Goal: Information Seeking & Learning: Check status

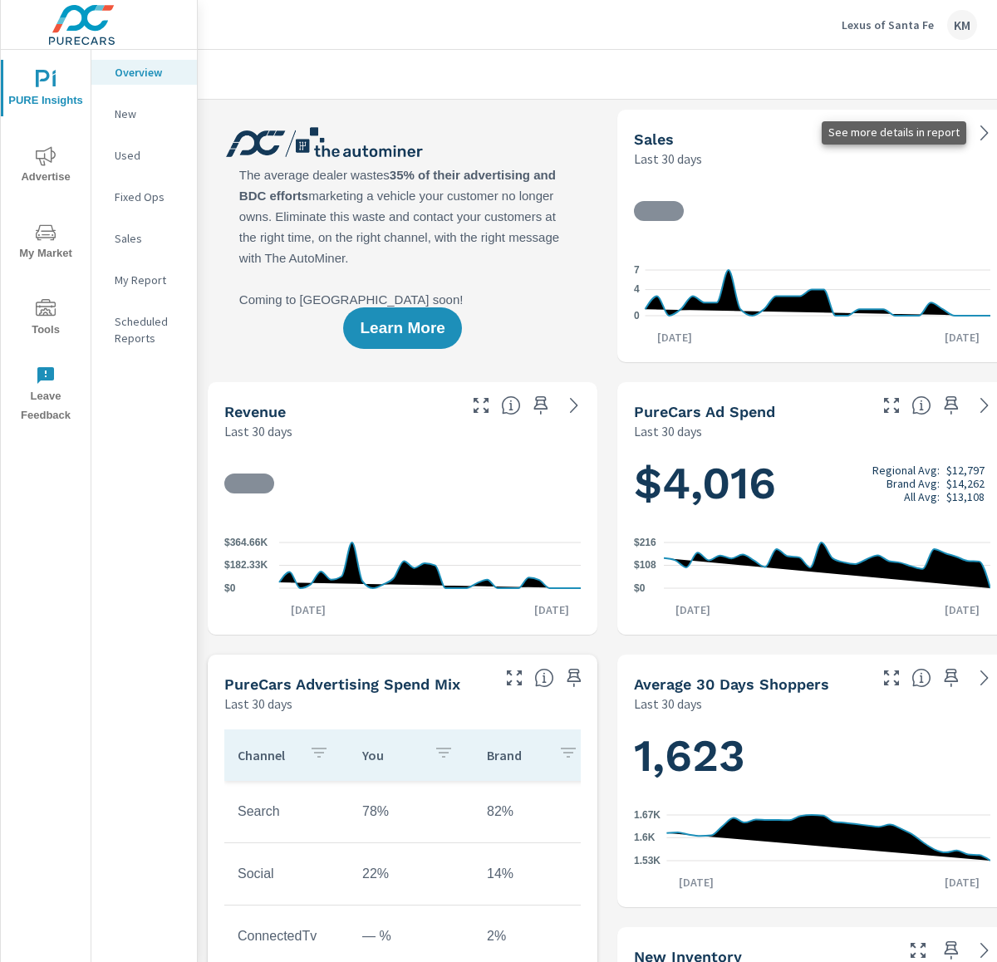
click at [979, 137] on icon at bounding box center [985, 133] width 20 height 20
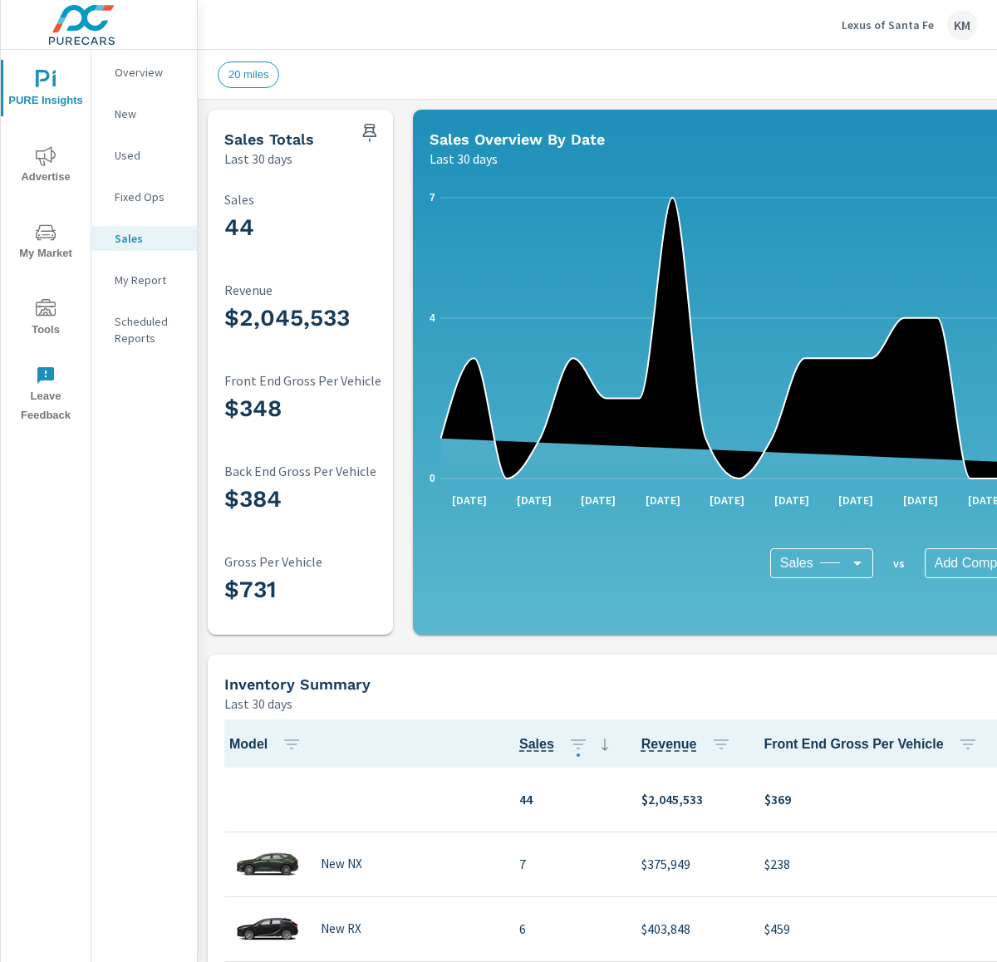
scroll to position [1, 0]
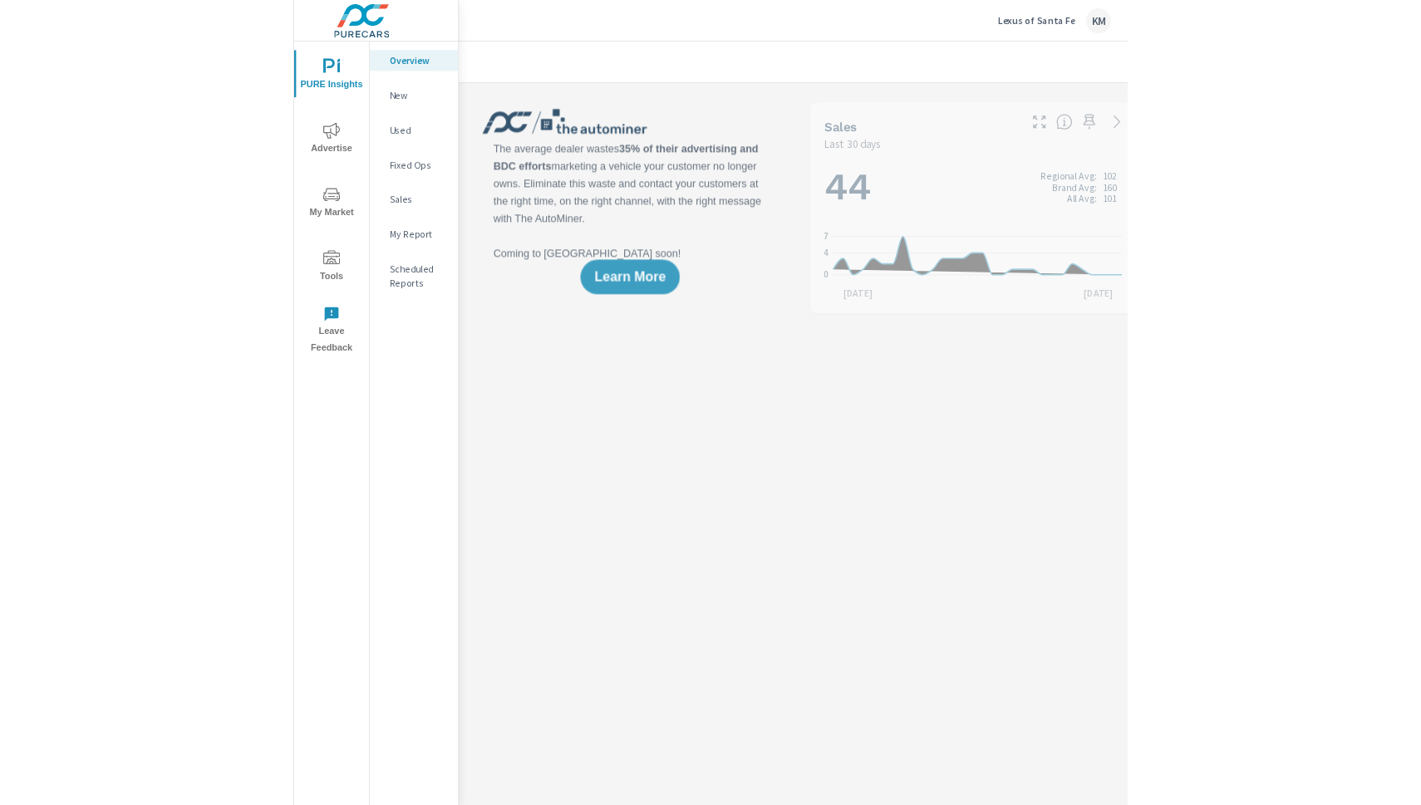
scroll to position [1, 0]
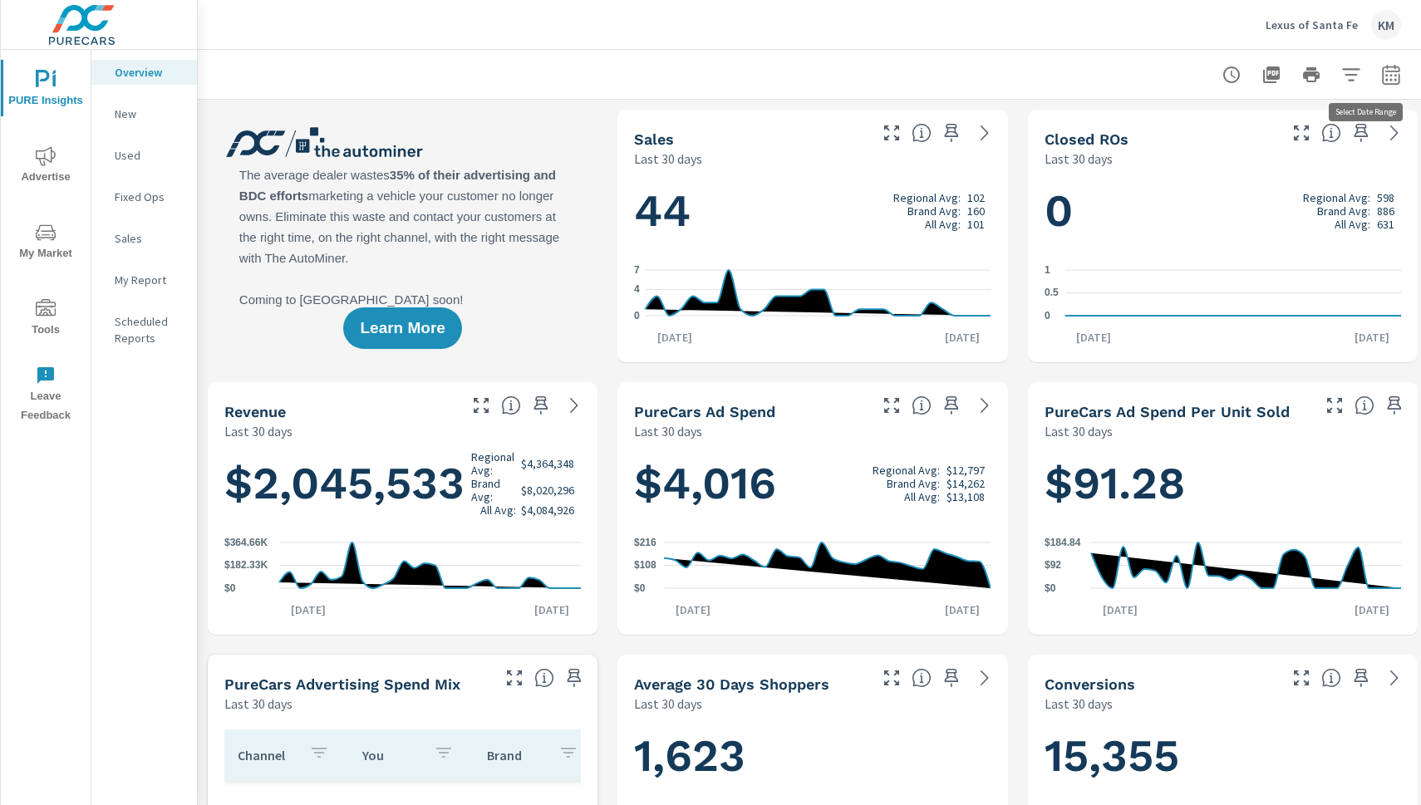
click at [996, 72] on icon "button" at bounding box center [1391, 75] width 20 height 20
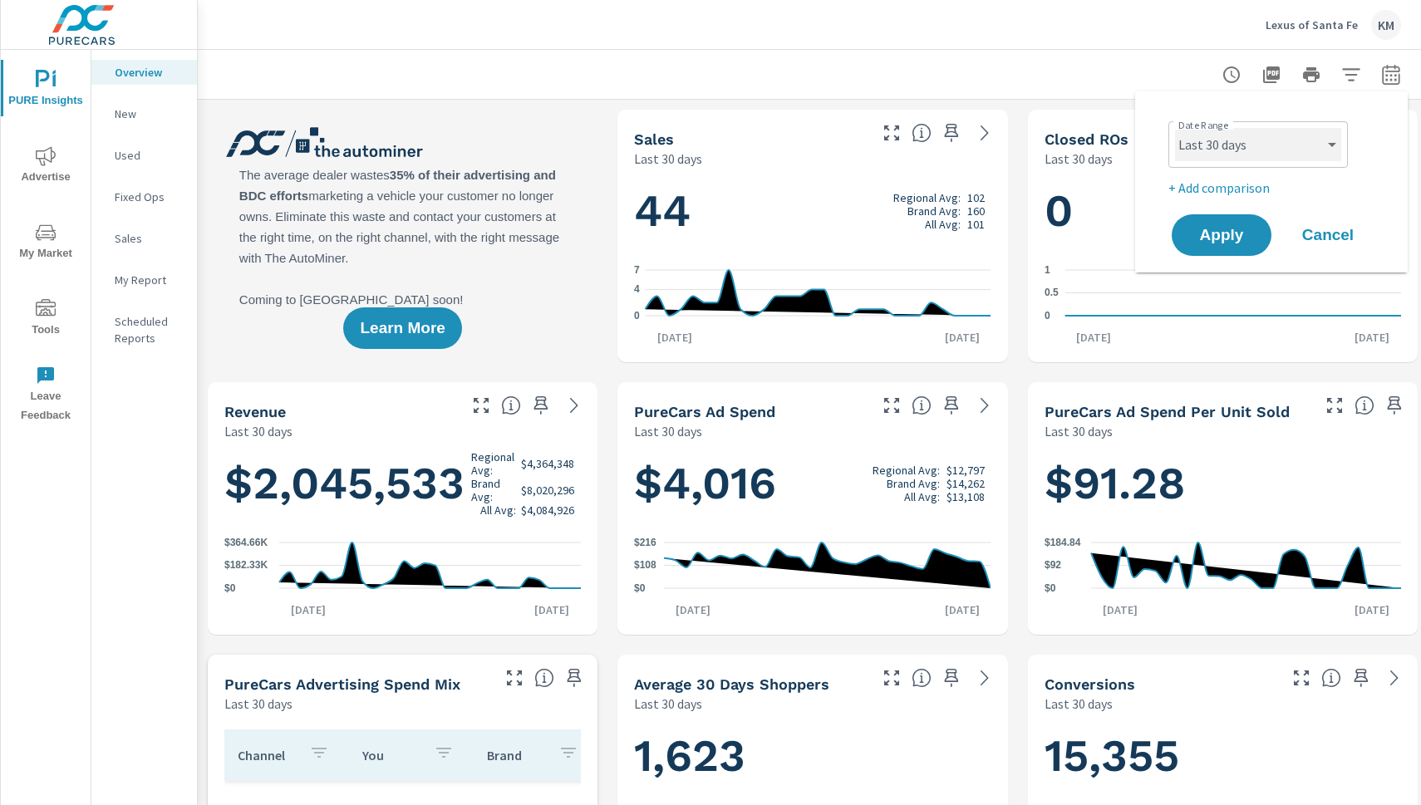
click at [996, 135] on select "Custom [DATE] Last week Last 7 days Last 14 days Last 30 days Last 45 days Last…" at bounding box center [1258, 144] width 166 height 33
select select "Last month"
click at [996, 232] on span "Apply" at bounding box center [1221, 236] width 68 height 16
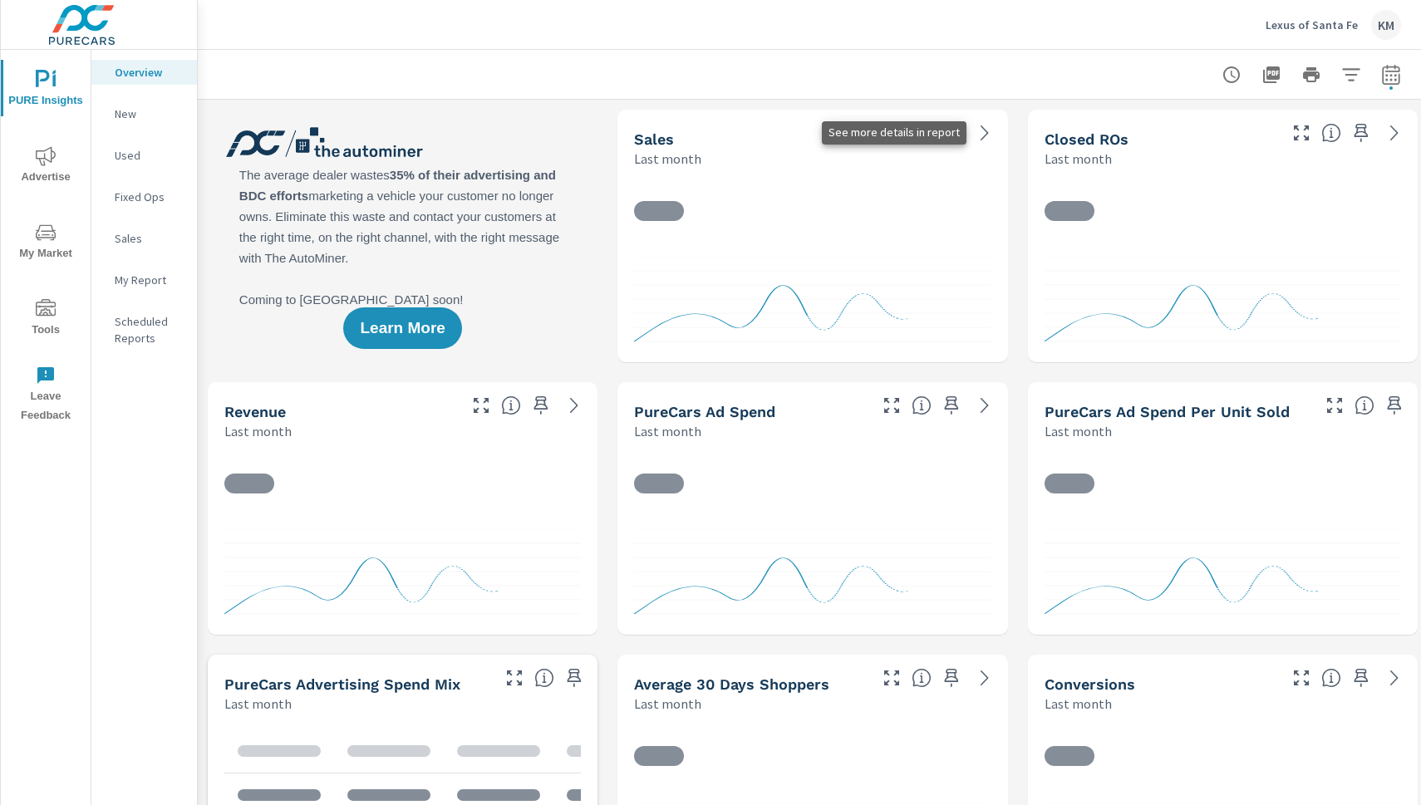
scroll to position [1, 0]
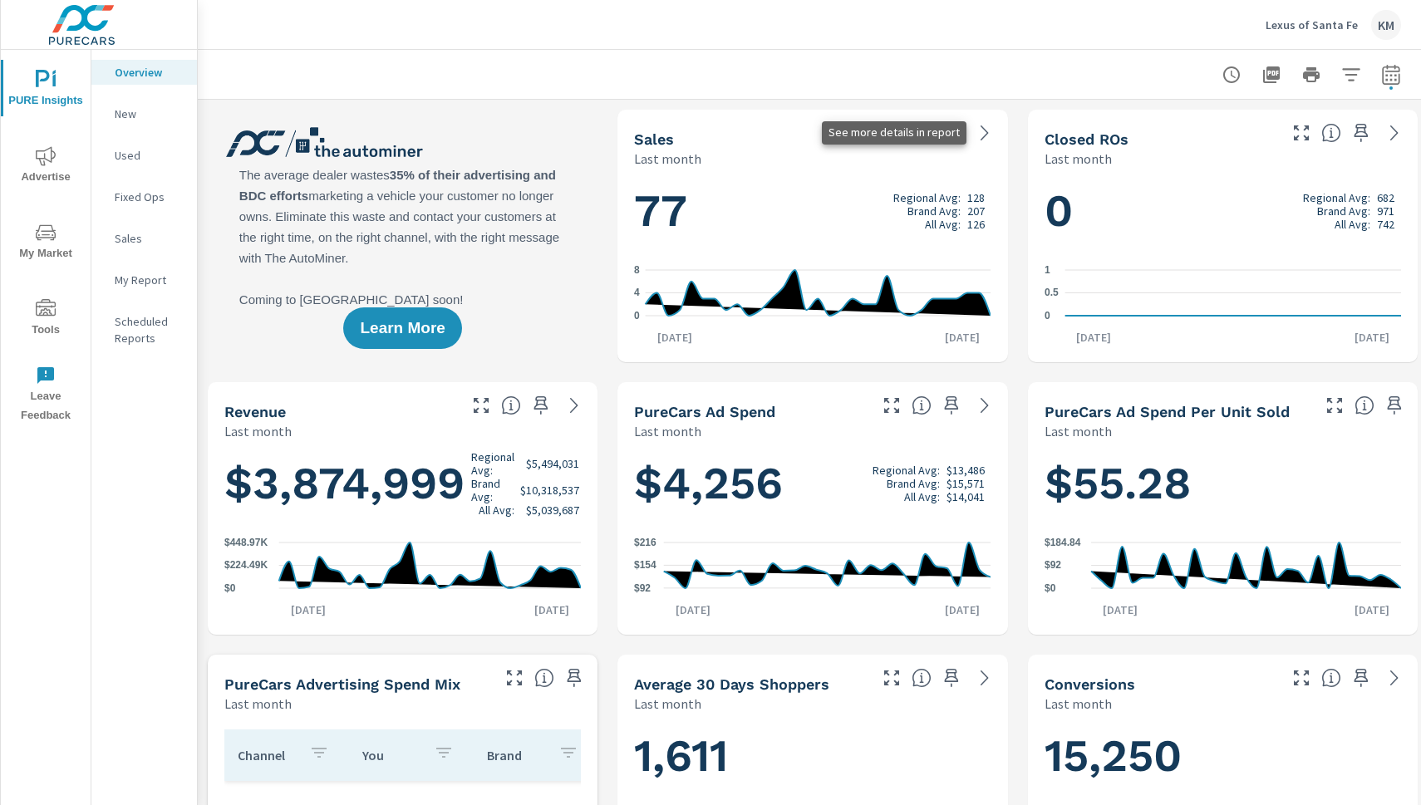
click at [982, 128] on icon at bounding box center [984, 132] width 7 height 15
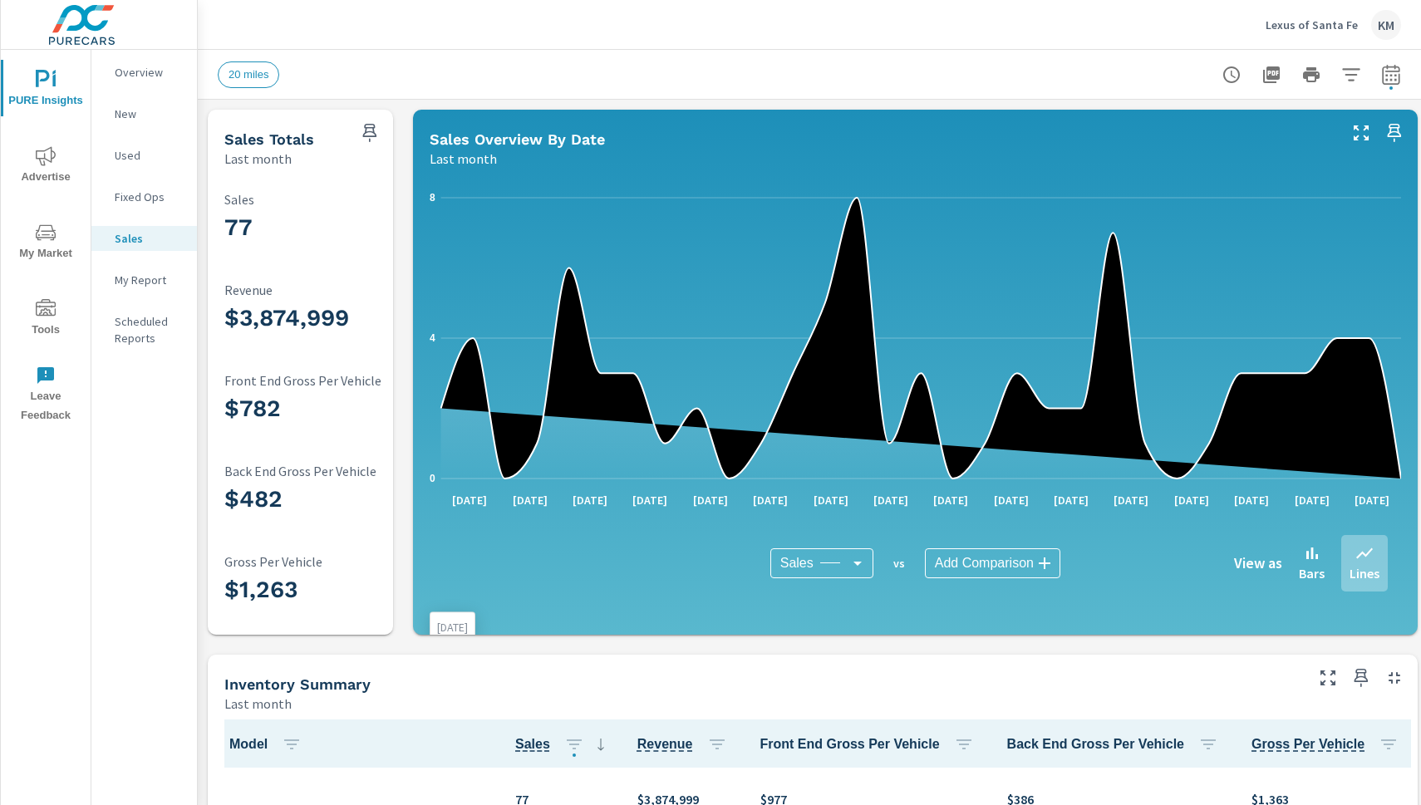
scroll to position [1, 0]
click at [996, 70] on icon "button" at bounding box center [1351, 75] width 20 height 20
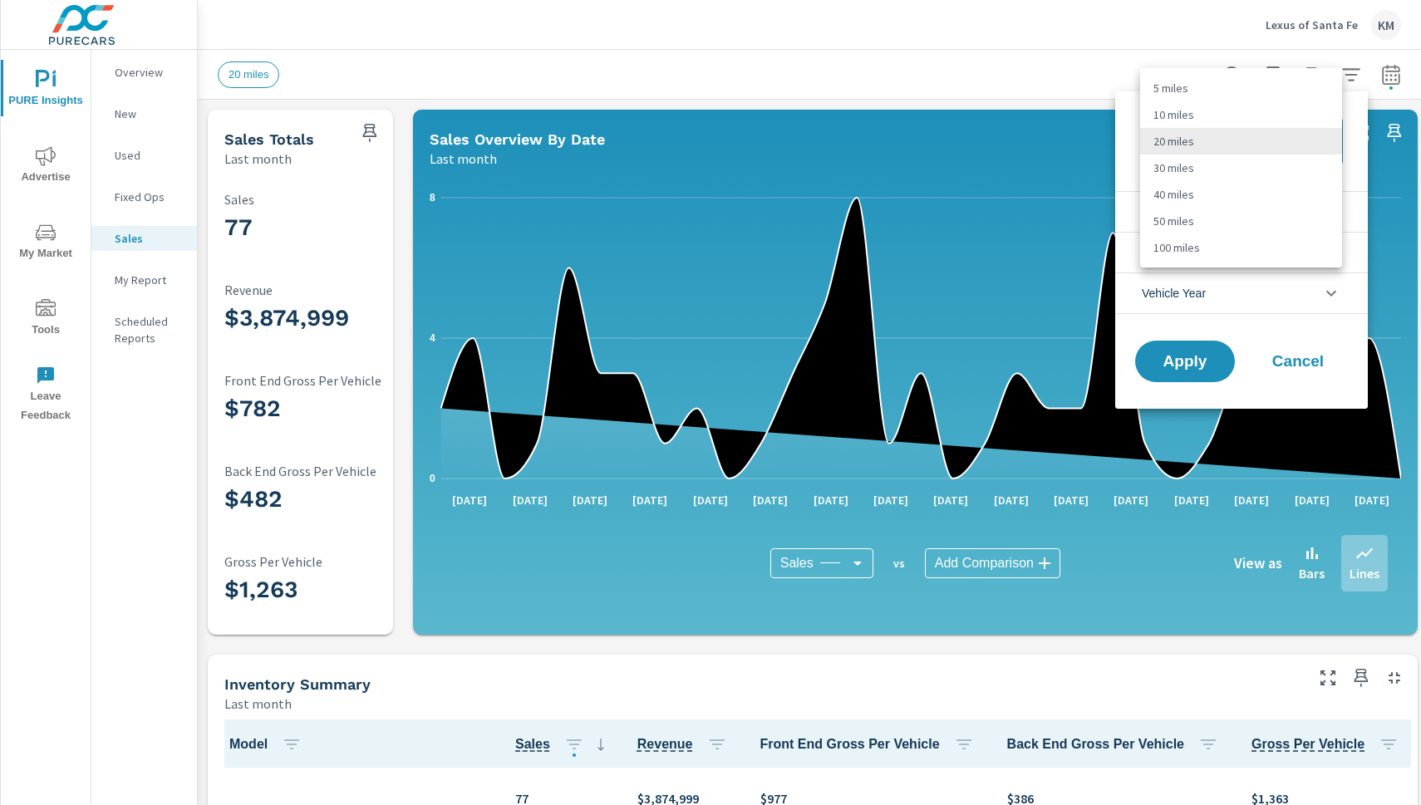
click at [996, 150] on body "PURE Insights Advertise My Market Tools Leave Feedback Overview New Used Fixed …" at bounding box center [710, 402] width 1421 height 805
click at [996, 149] on li "20 miles" at bounding box center [1241, 141] width 202 height 27
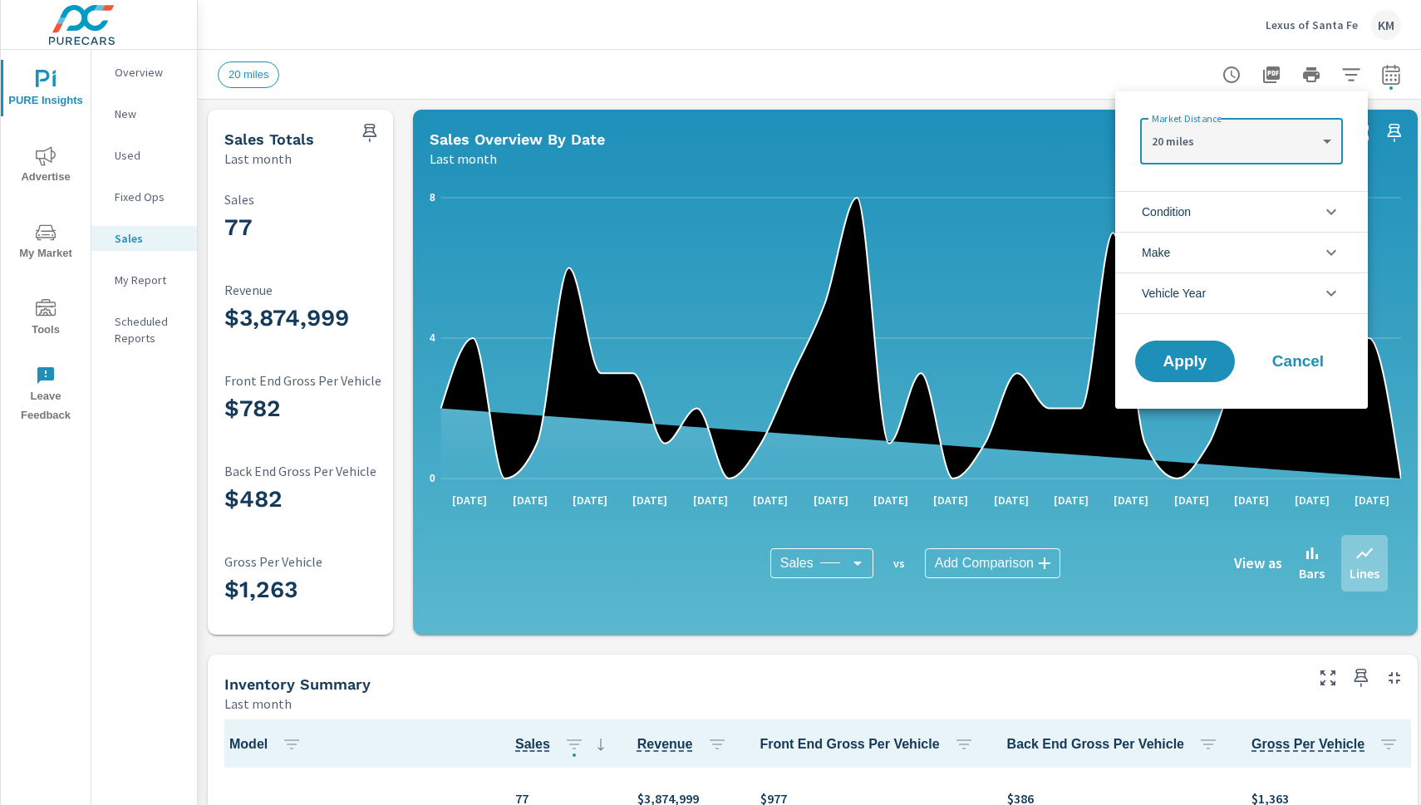
click at [996, 210] on li "Condition" at bounding box center [1241, 211] width 253 height 41
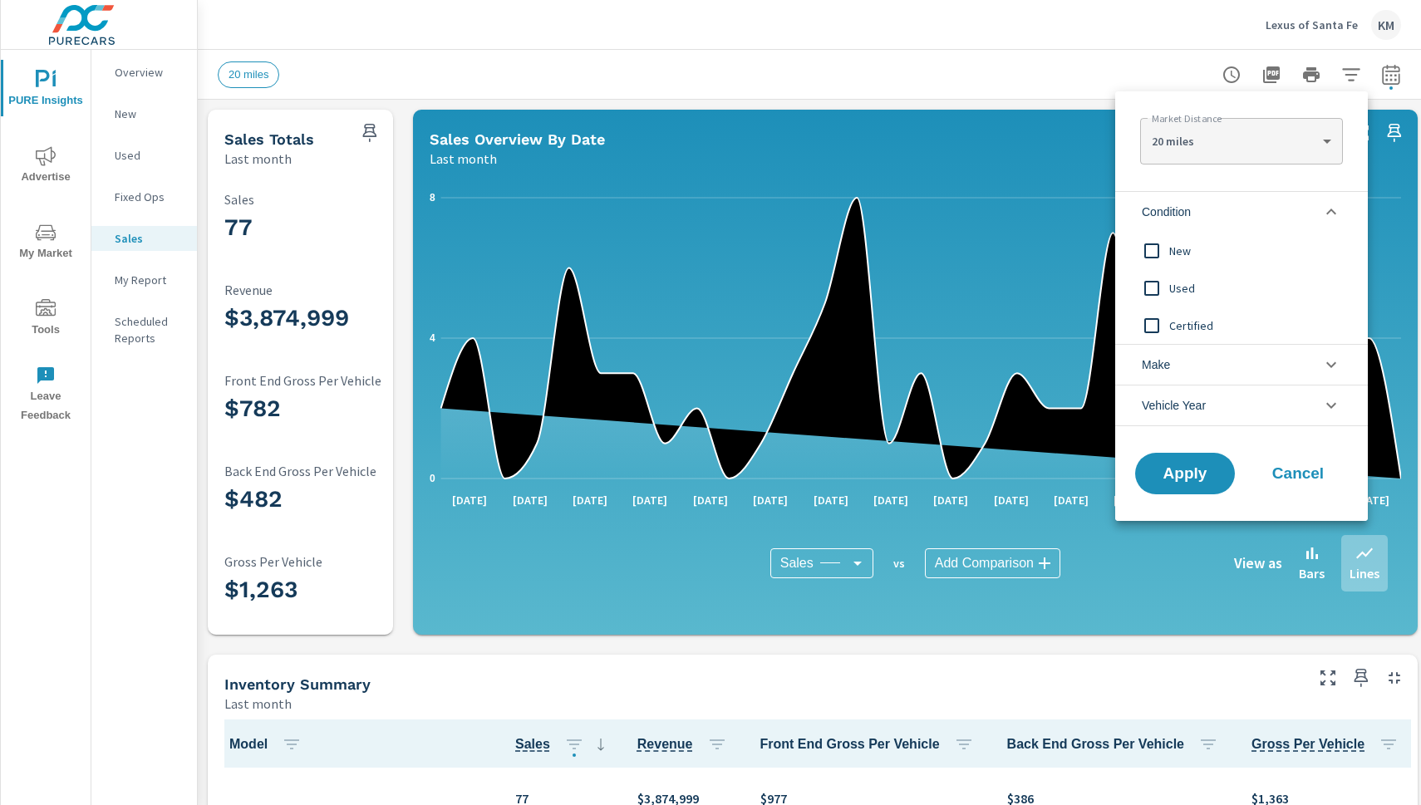
click at [996, 252] on span "New" at bounding box center [1260, 251] width 182 height 20
click at [996, 479] on span "Apply" at bounding box center [1185, 474] width 68 height 16
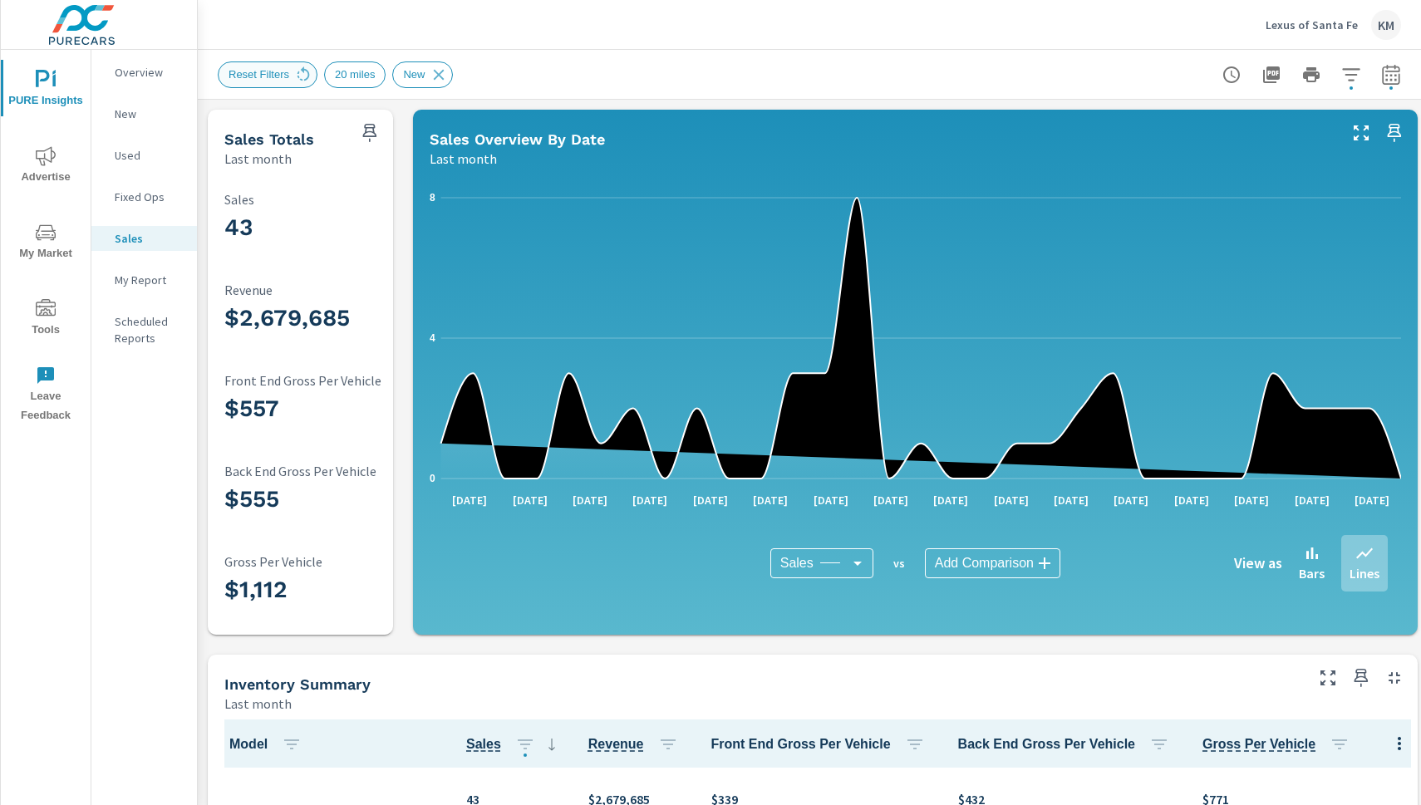
click at [249, 75] on span "Reset Filters" at bounding box center [259, 74] width 81 height 12
click at [302, 73] on icon at bounding box center [303, 75] width 18 height 18
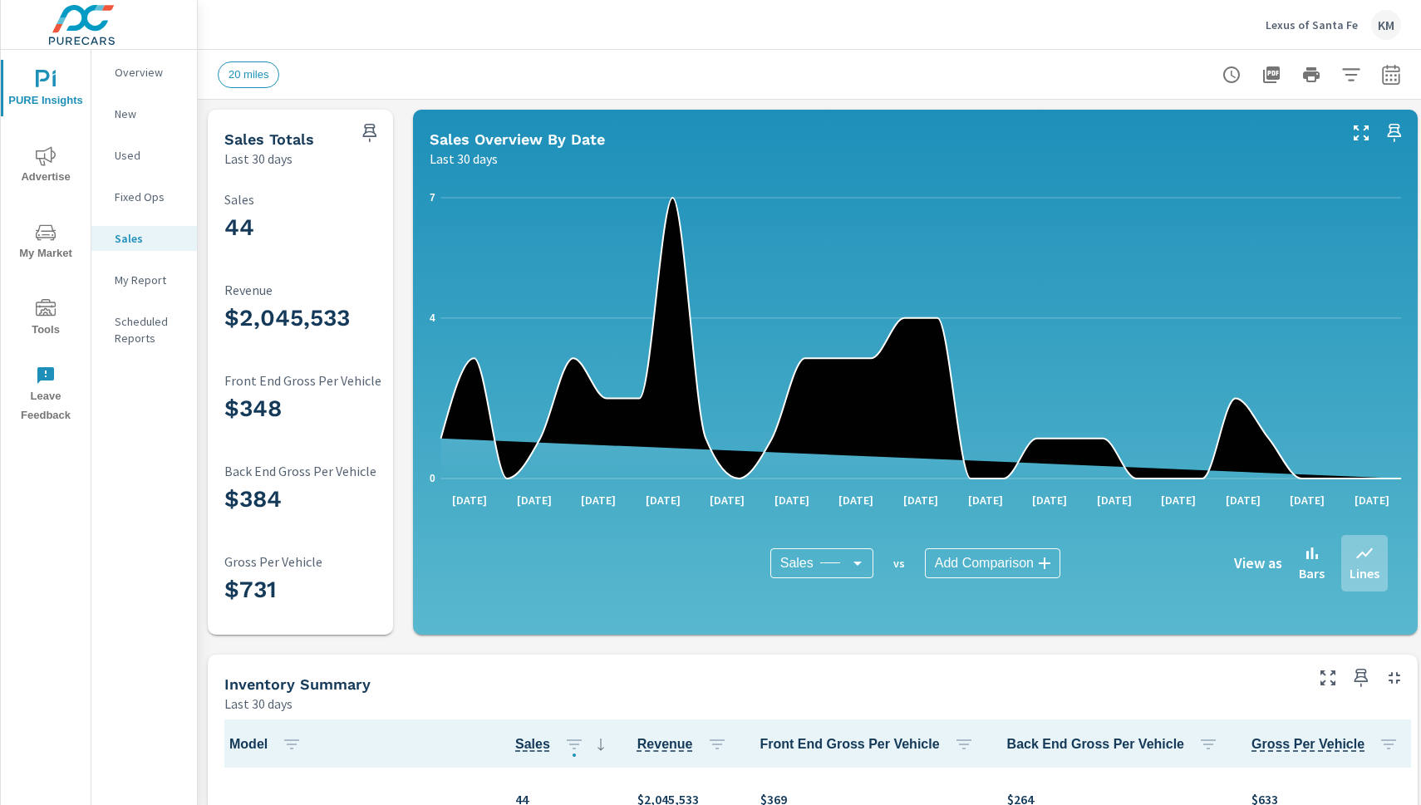
scroll to position [1, 0]
click at [1350, 68] on icon "button" at bounding box center [1350, 74] width 17 height 12
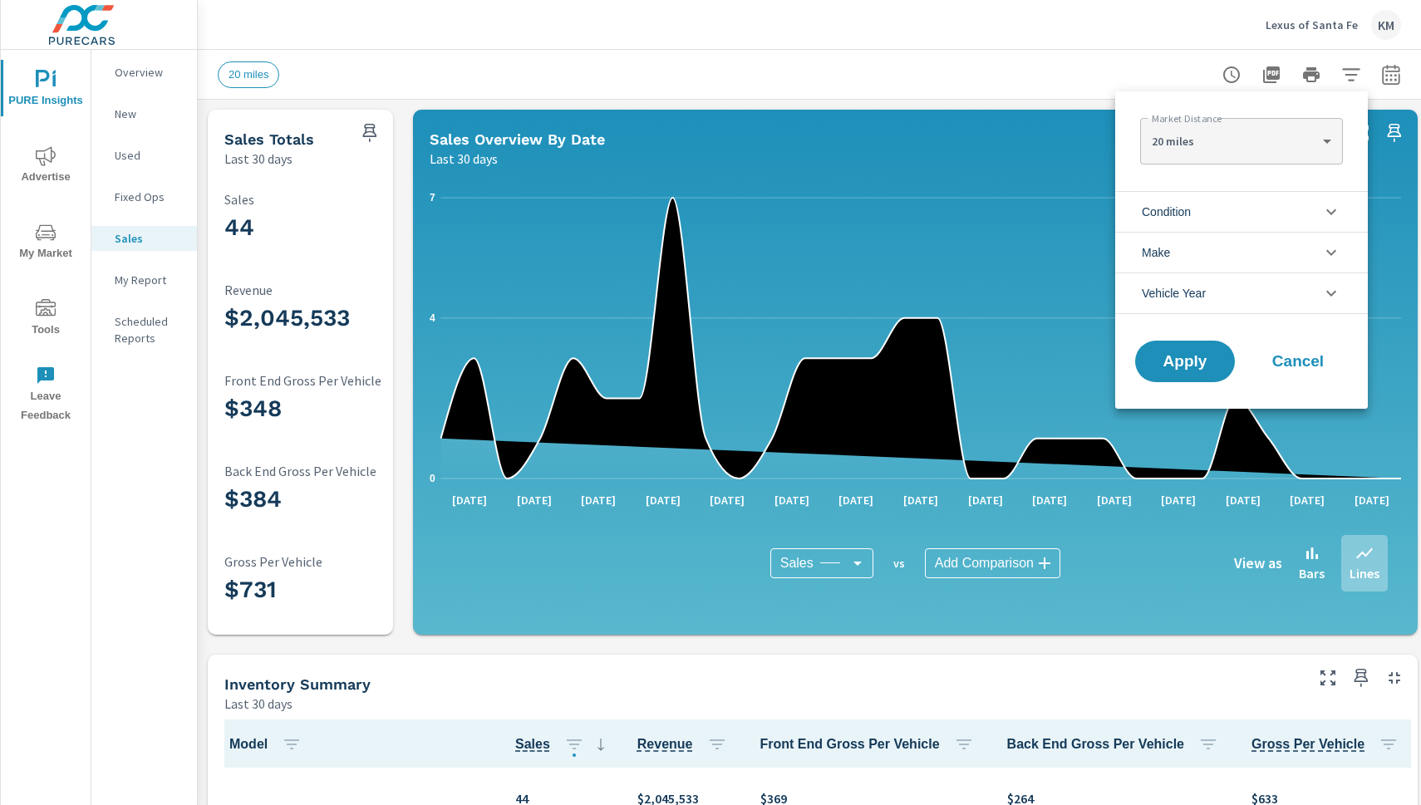
click at [1264, 209] on li "Condition" at bounding box center [1241, 211] width 253 height 41
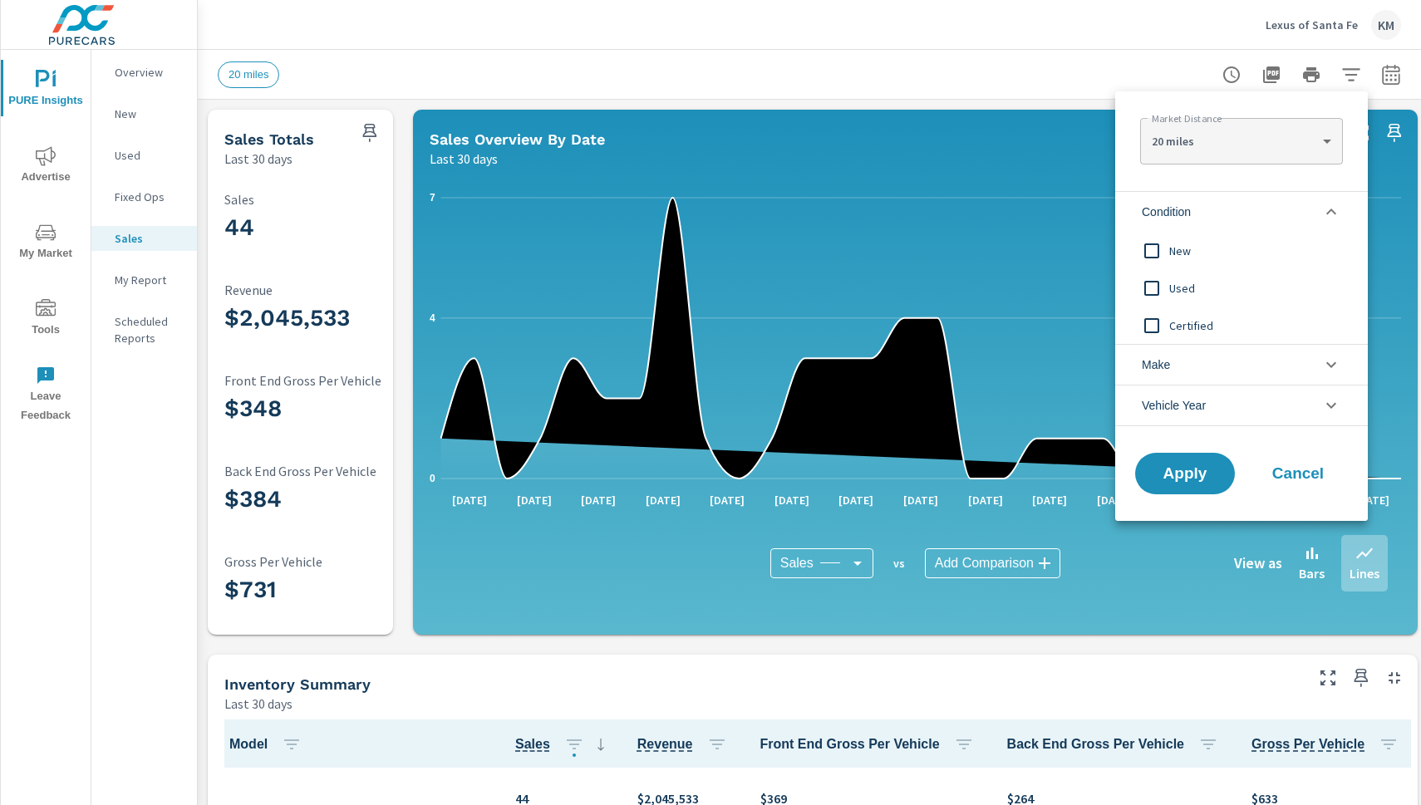
click at [1173, 252] on span "New" at bounding box center [1260, 251] width 182 height 20
click at [1190, 480] on span "Apply" at bounding box center [1185, 474] width 68 height 16
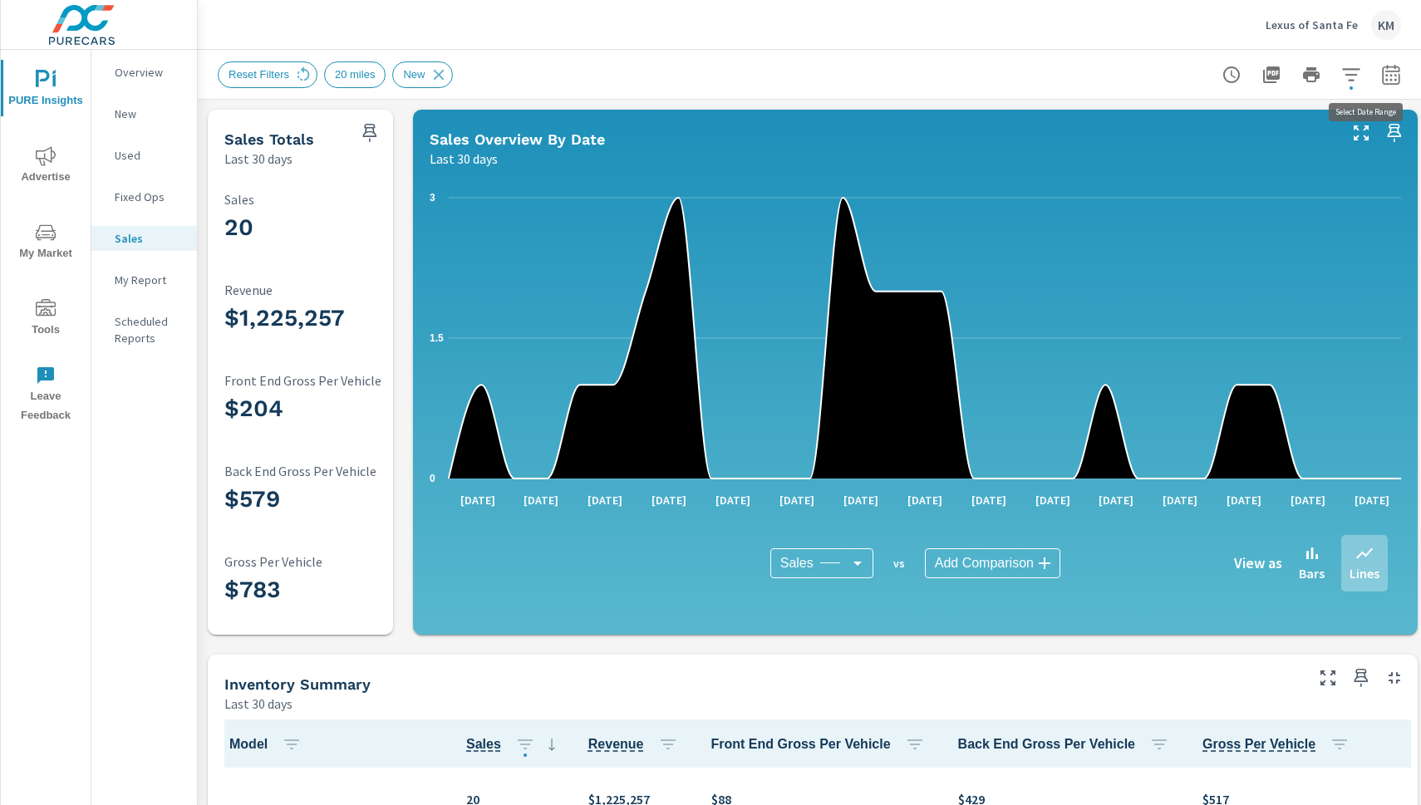
scroll to position [1, 0]
click at [1388, 81] on icon "button" at bounding box center [1391, 75] width 20 height 20
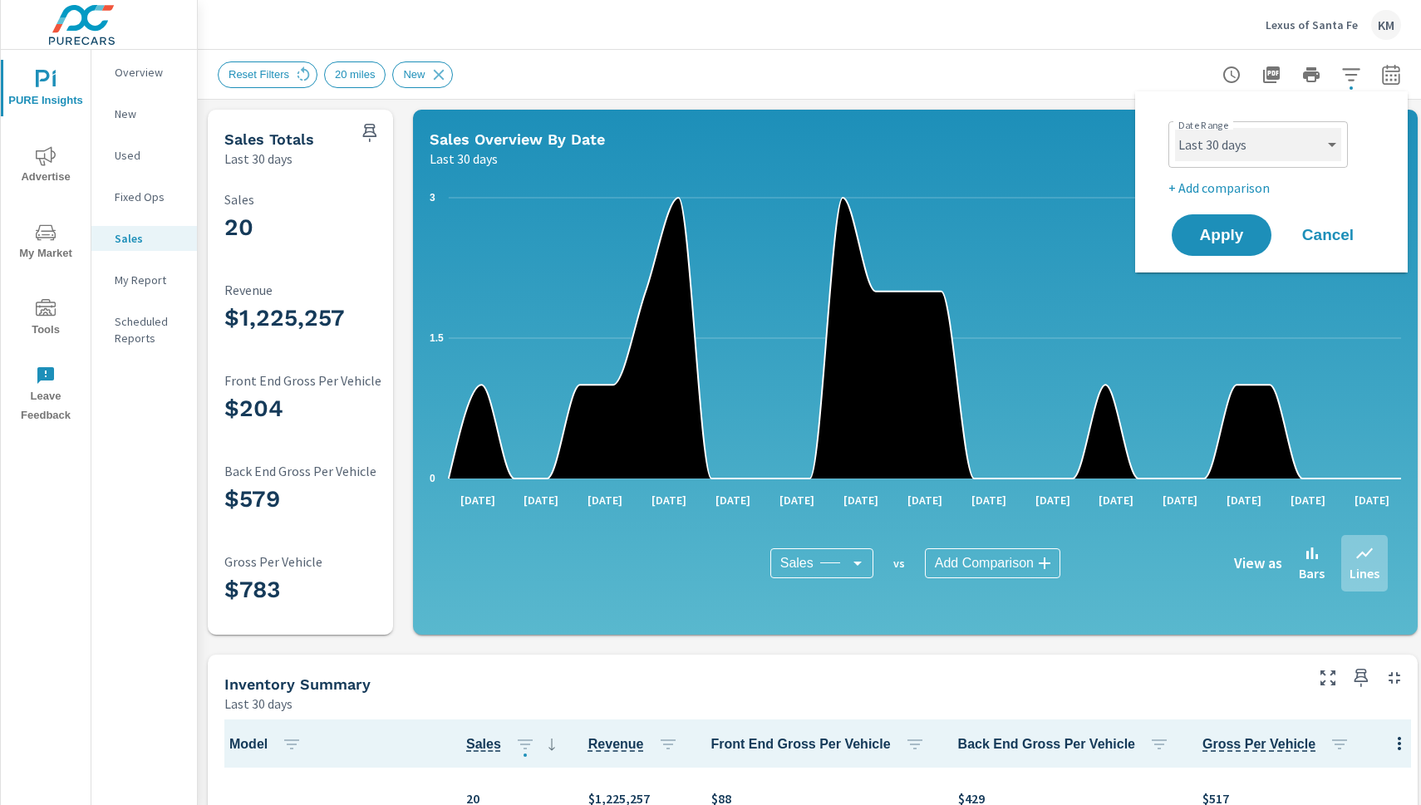
click at [1317, 143] on select "Custom [DATE] Last week Last 7 days Last 14 days Last 30 days Last 45 days Last…" at bounding box center [1258, 144] width 166 height 33
select select "Last month"
click at [1227, 236] on span "Apply" at bounding box center [1221, 236] width 68 height 16
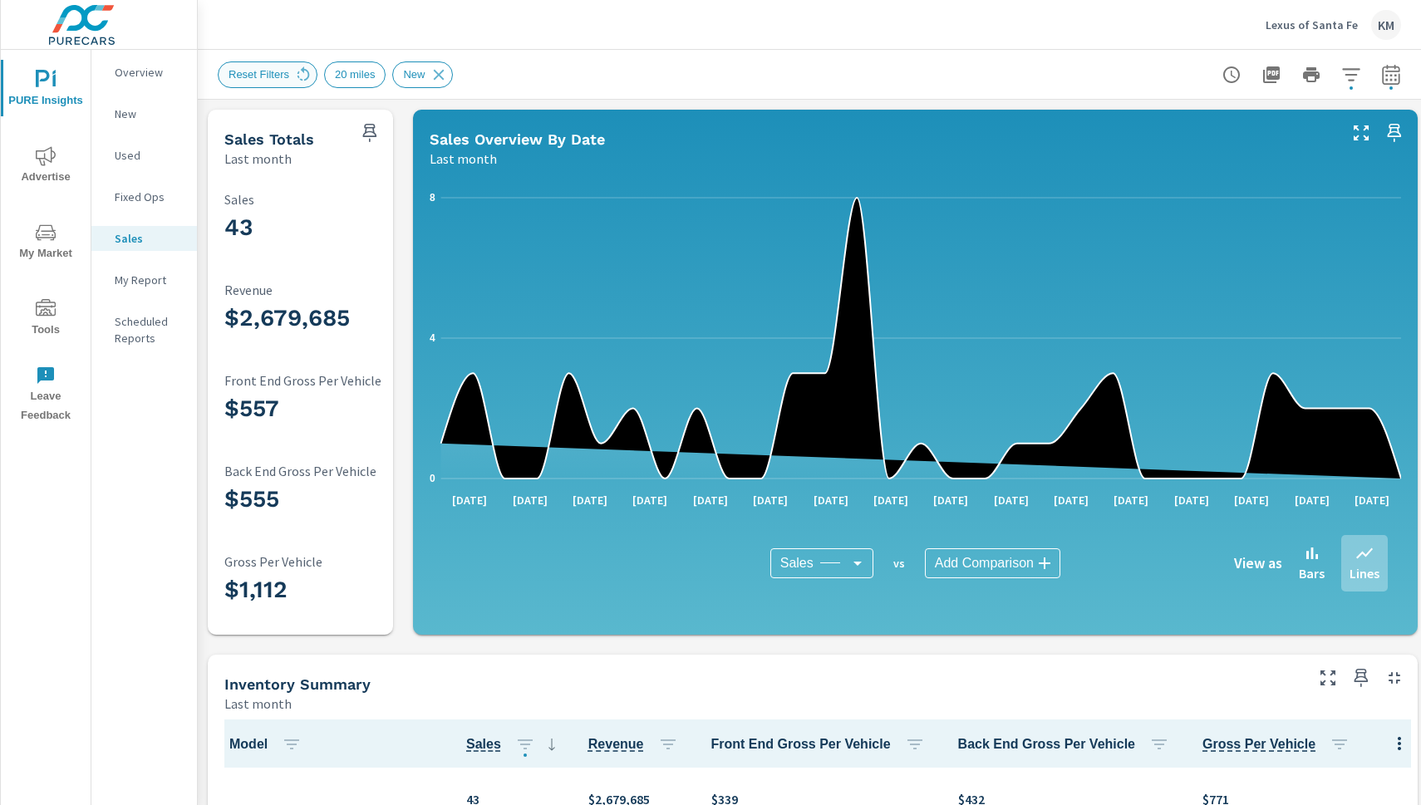
click at [254, 76] on span "Reset Filters" at bounding box center [259, 74] width 81 height 12
drag, startPoint x: 233, startPoint y: 86, endPoint x: 256, endPoint y: 71, distance: 28.1
click at [234, 86] on div "Reset Filters" at bounding box center [268, 74] width 100 height 27
click at [263, 71] on span "Reset Filters" at bounding box center [259, 74] width 81 height 12
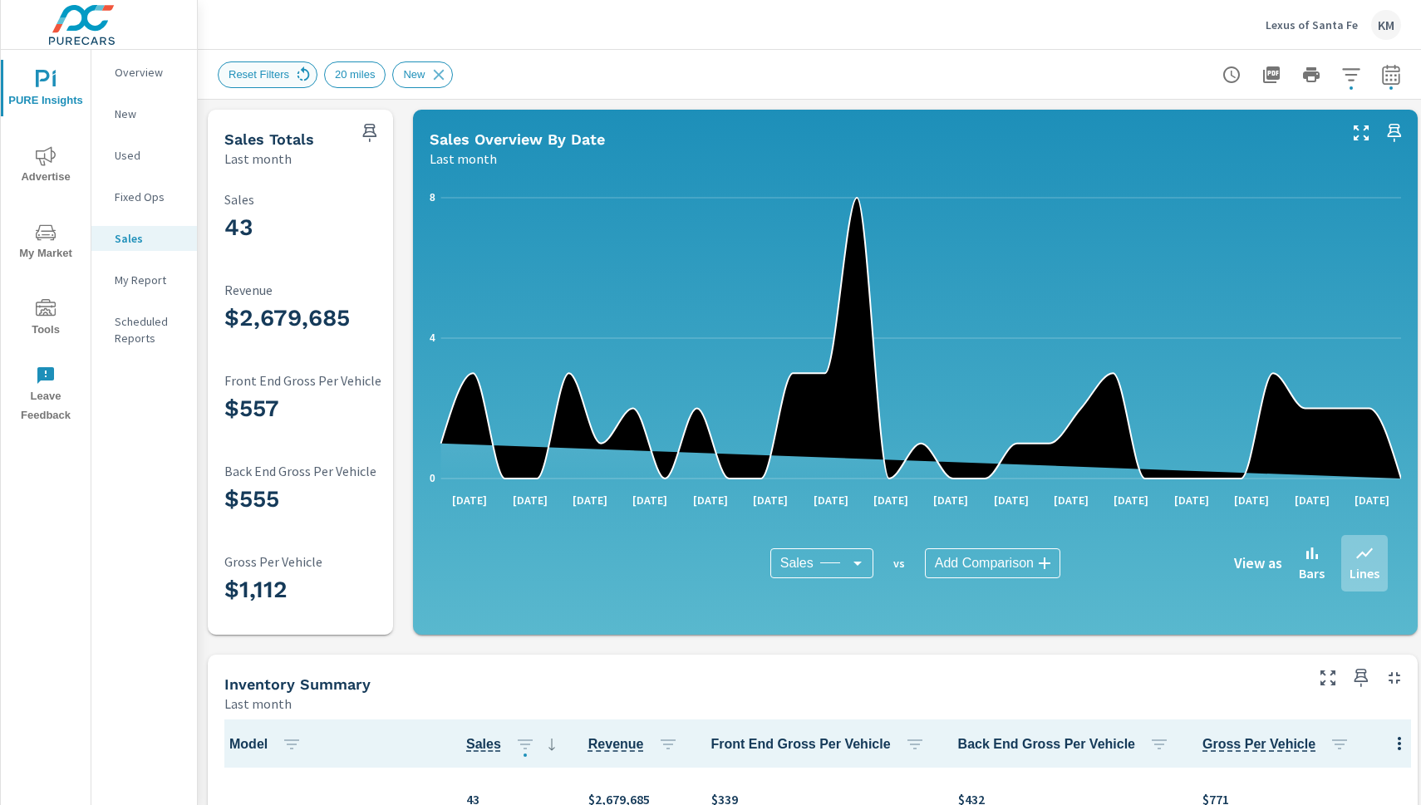
click at [296, 76] on icon at bounding box center [303, 75] width 18 height 18
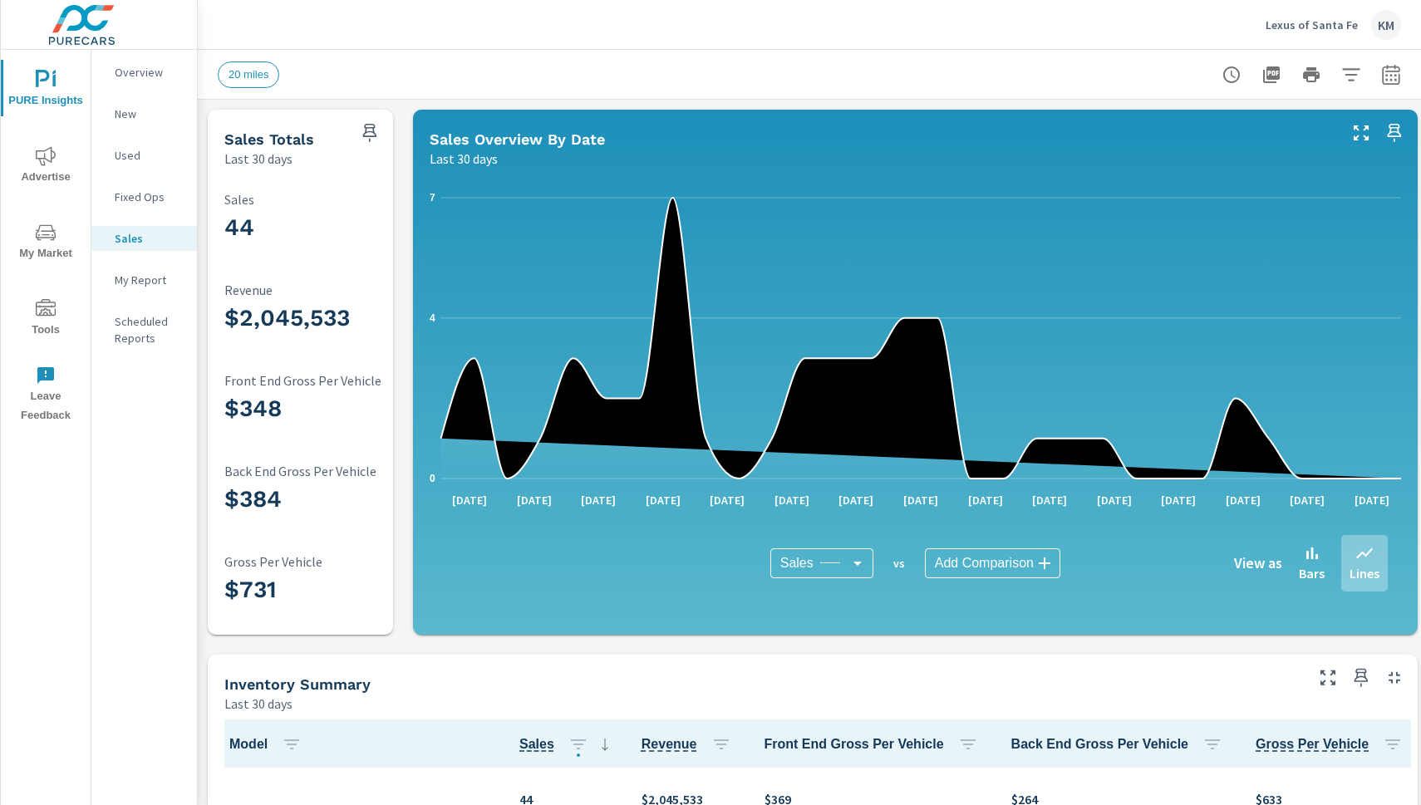
scroll to position [1, 0]
click at [1394, 72] on icon "button" at bounding box center [1391, 75] width 20 height 20
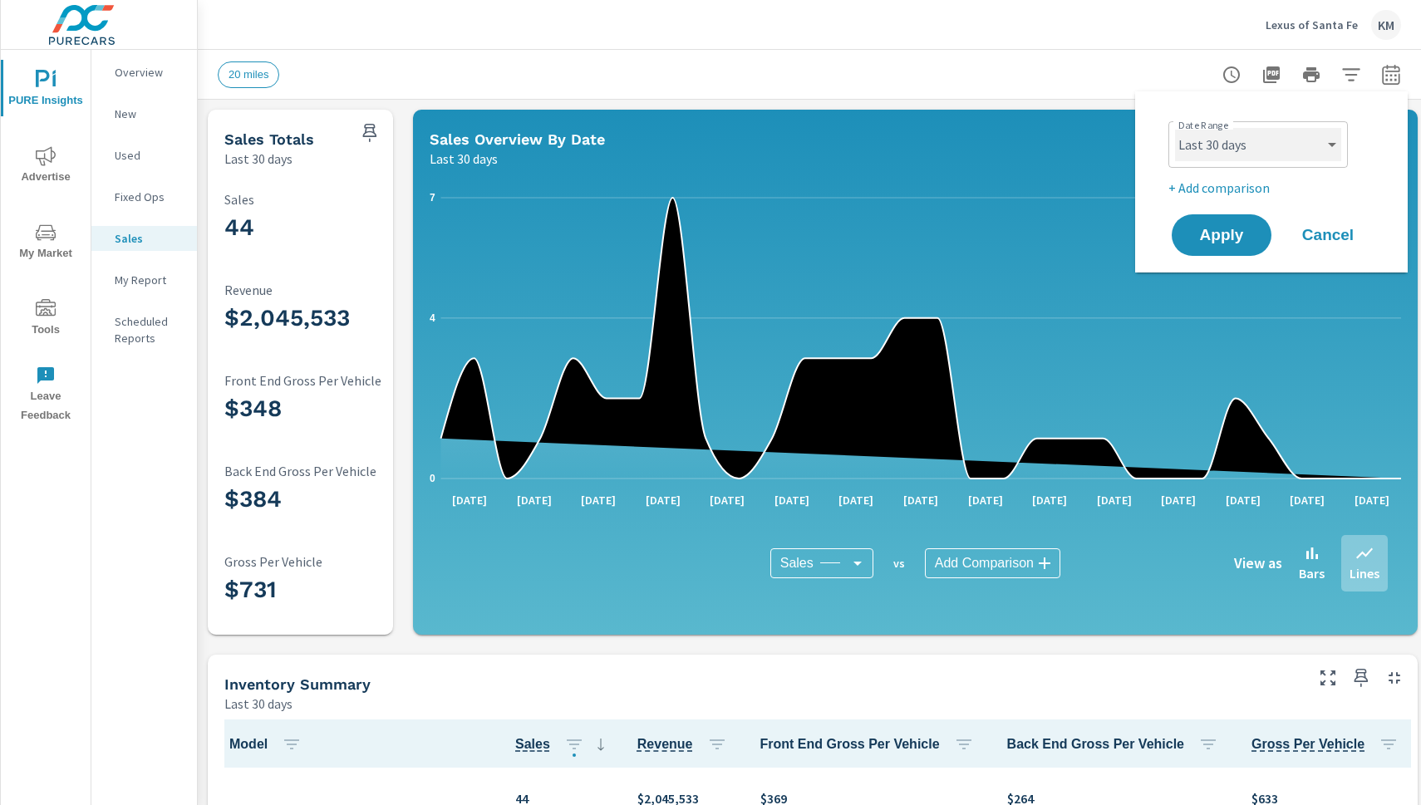
click at [1285, 133] on select "Custom [DATE] Last week Last 7 days Last 14 days Last 30 days Last 45 days Last…" at bounding box center [1258, 144] width 166 height 33
select select "Last month"
click at [1246, 243] on span "Apply" at bounding box center [1221, 236] width 68 height 16
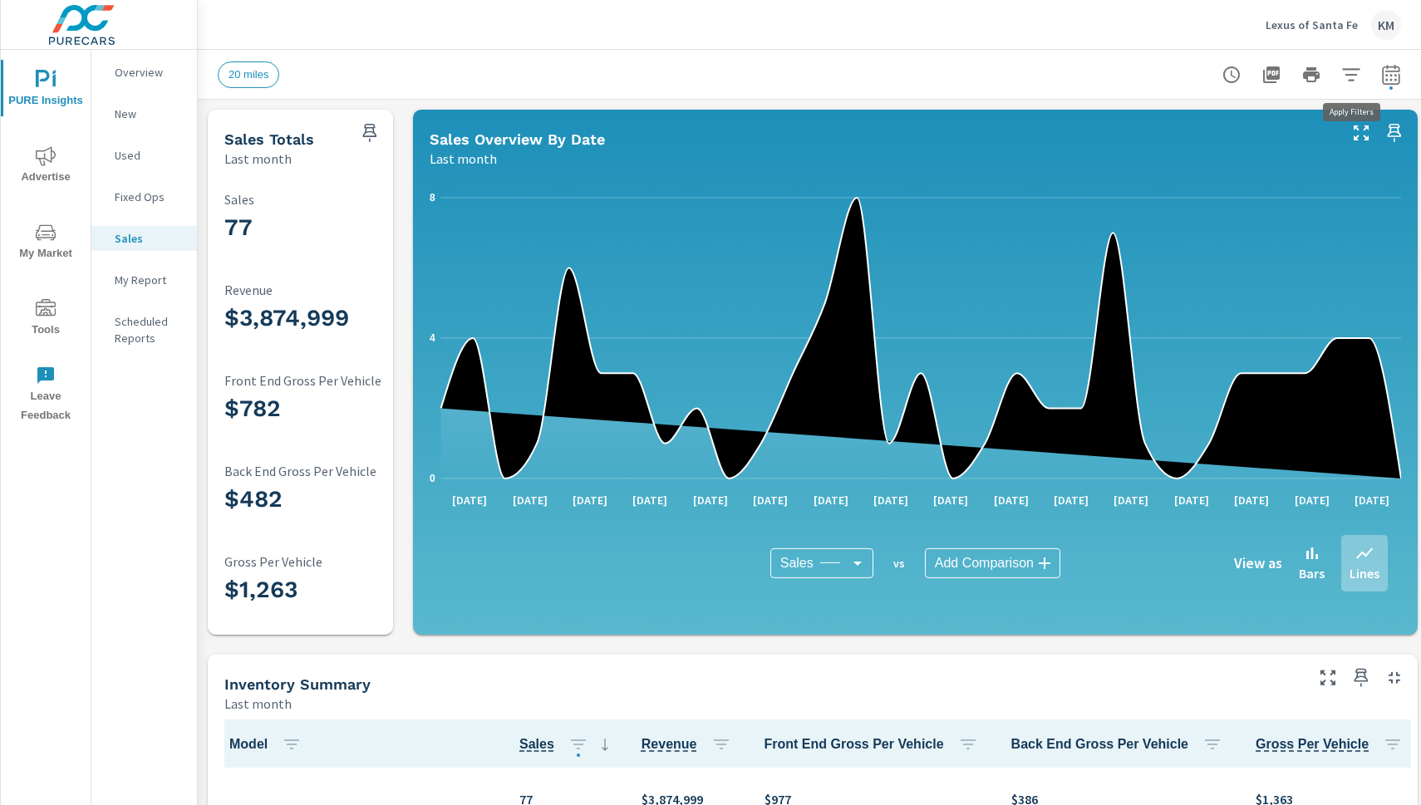
click at [1353, 76] on icon "button" at bounding box center [1351, 75] width 20 height 20
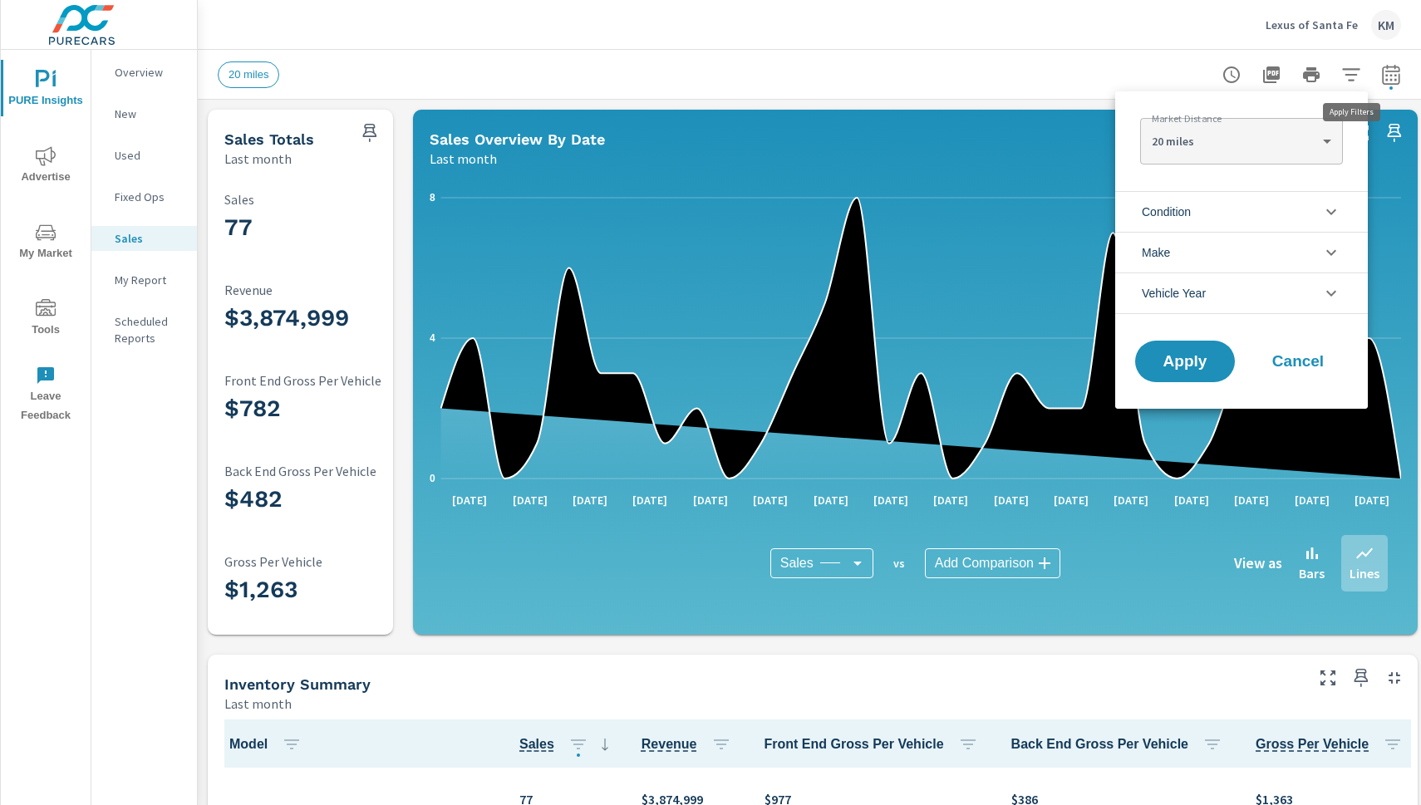
scroll to position [1, 0]
click at [1252, 209] on li "Condition" at bounding box center [1241, 211] width 253 height 41
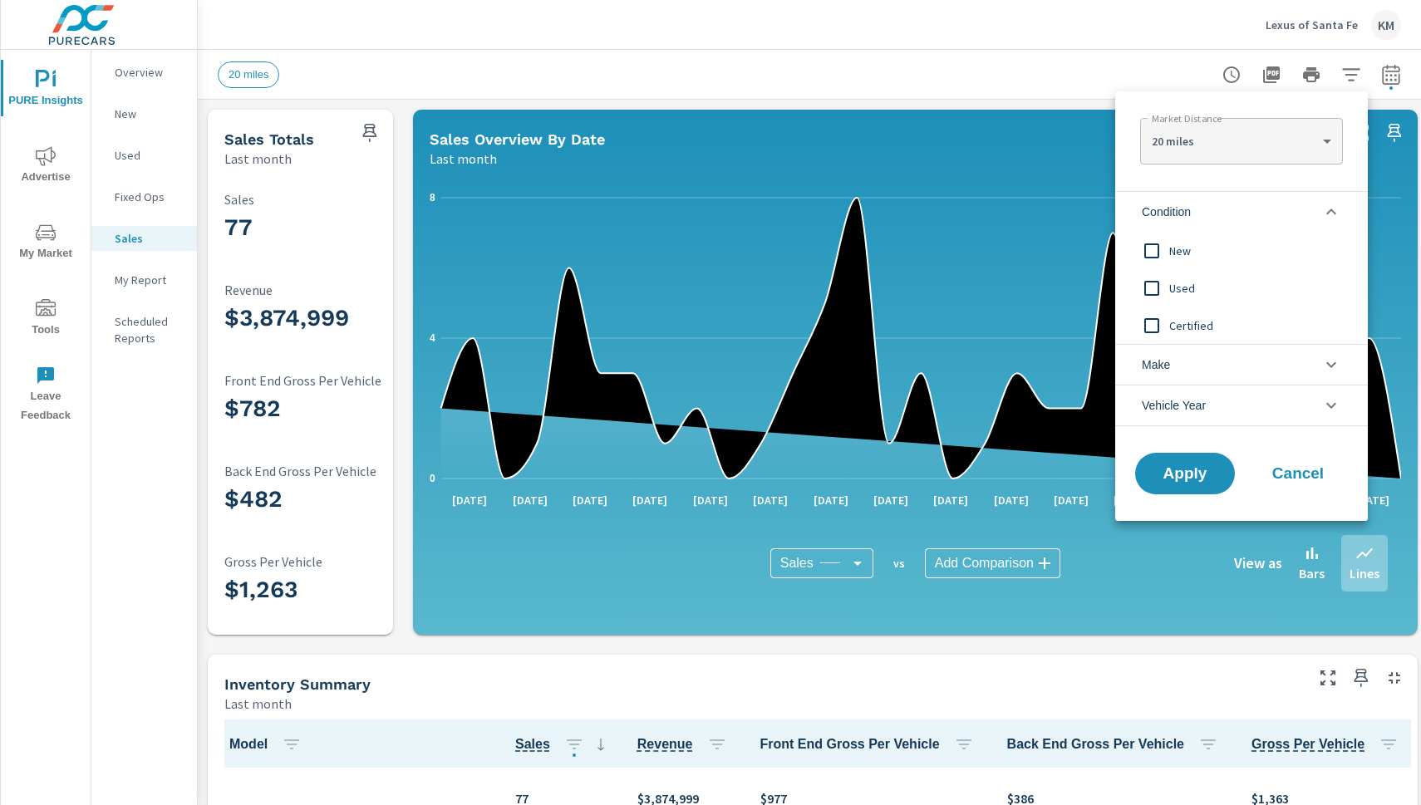
click at [1178, 285] on span "Used" at bounding box center [1260, 288] width 182 height 20
click at [1178, 322] on span "Certified" at bounding box center [1260, 326] width 182 height 20
click at [1178, 470] on span "Apply" at bounding box center [1185, 474] width 68 height 16
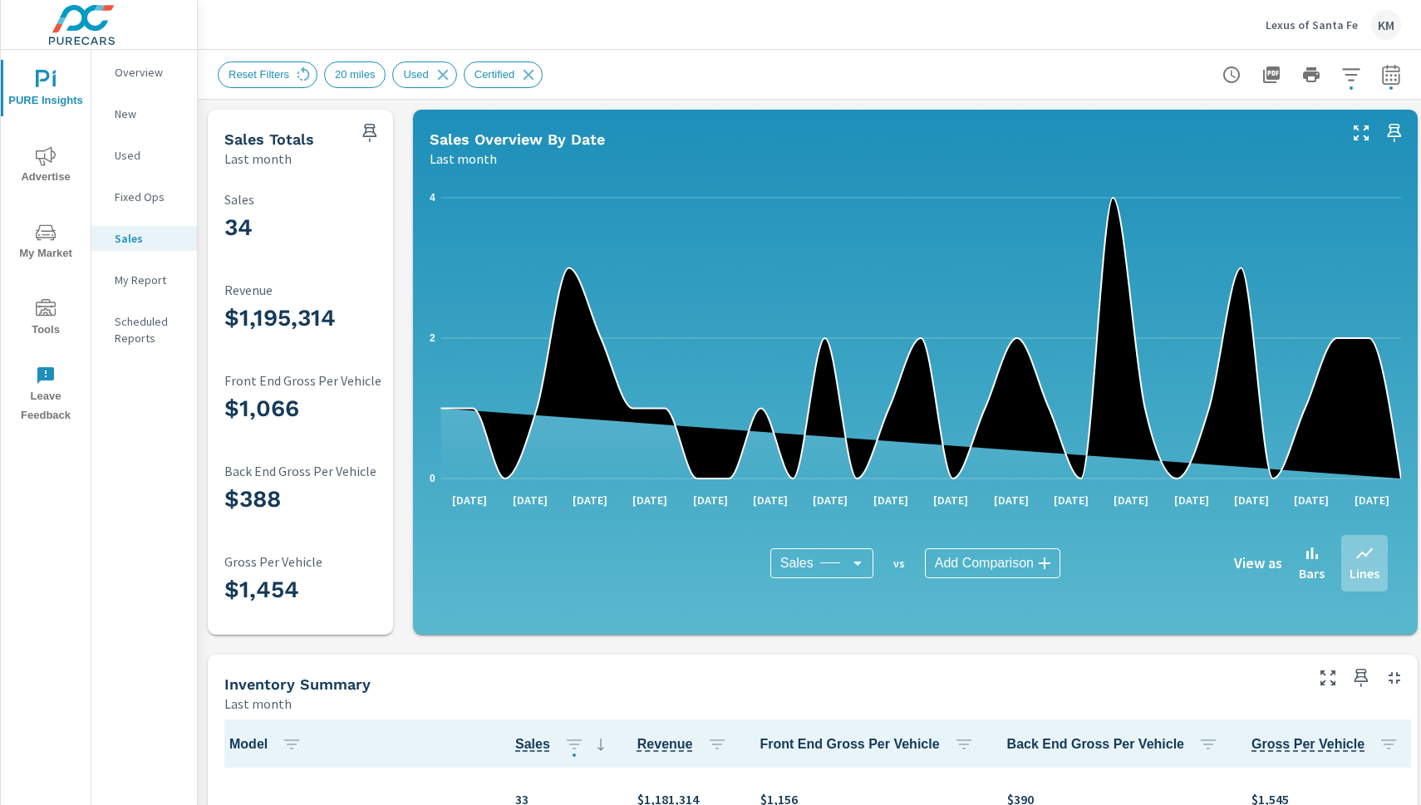
scroll to position [1, 0]
